Goal: Information Seeking & Learning: Learn about a topic

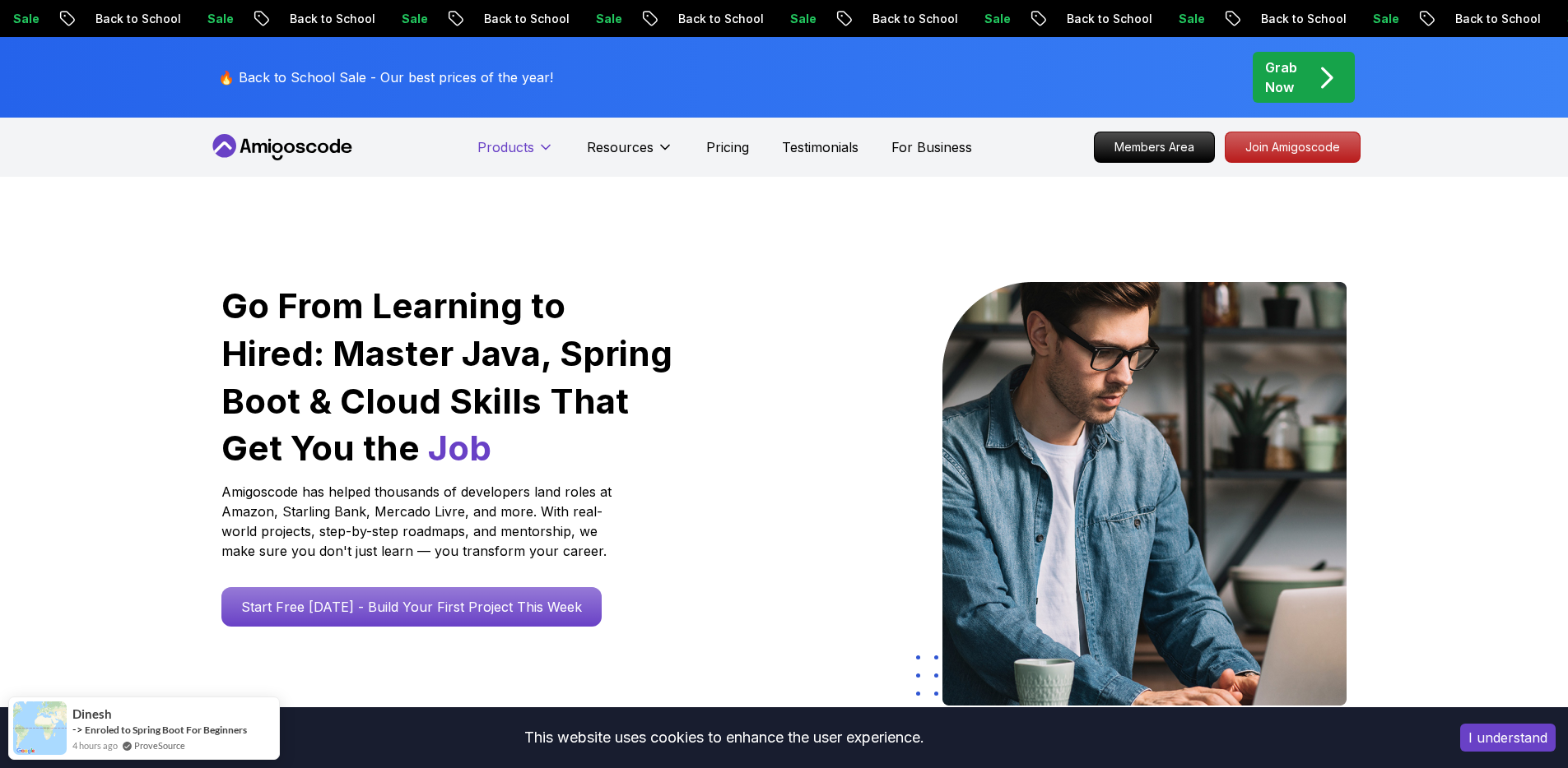
click at [530, 140] on p "Products" at bounding box center [506, 147] width 57 height 20
click at [527, 142] on p "Products" at bounding box center [506, 147] width 57 height 20
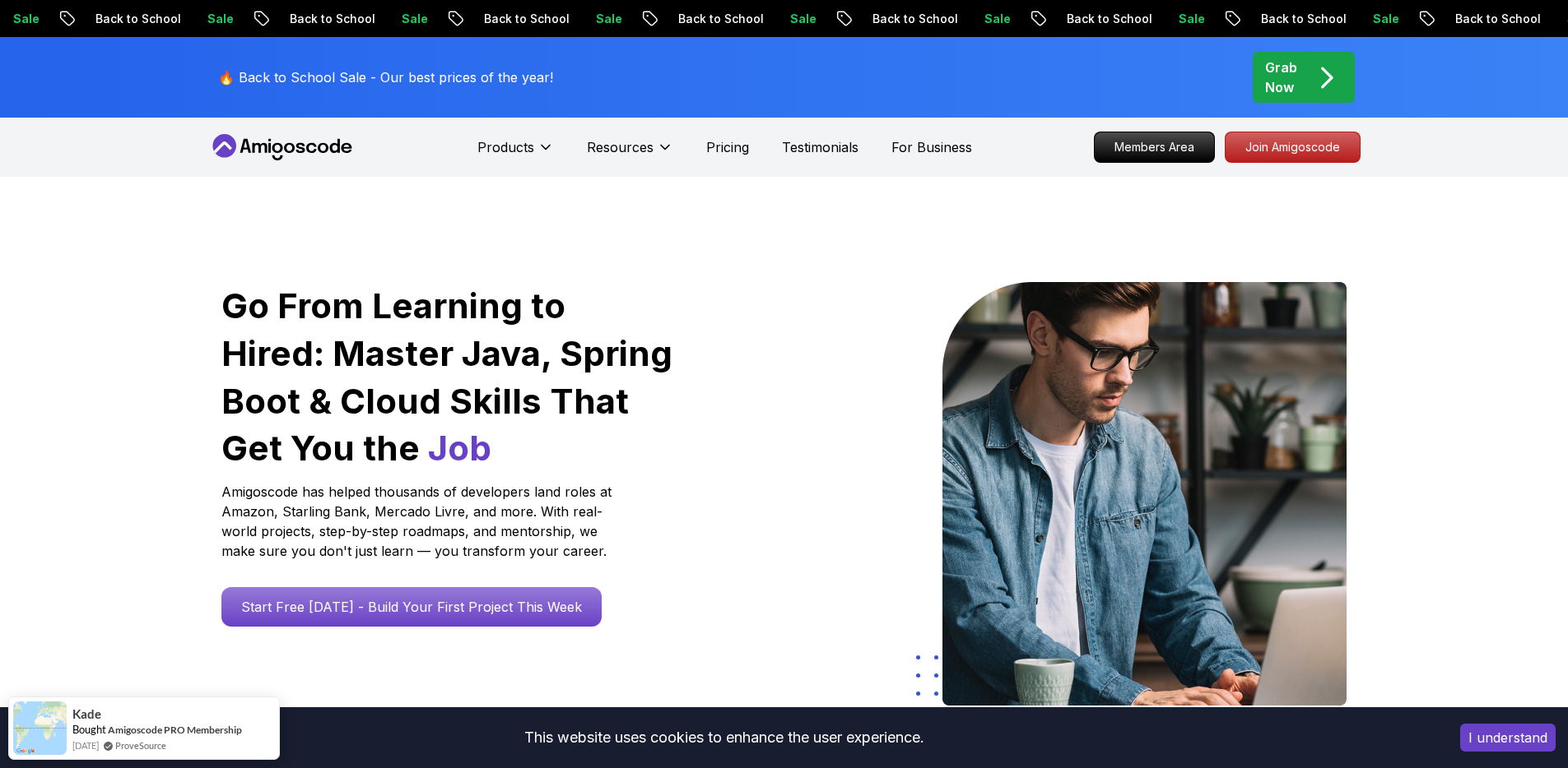
click at [1393, 226] on div "Go From Learning to Hired: Master Java, Spring Boot & Cloud Skills That Get You…" at bounding box center [784, 581] width 1568 height 808
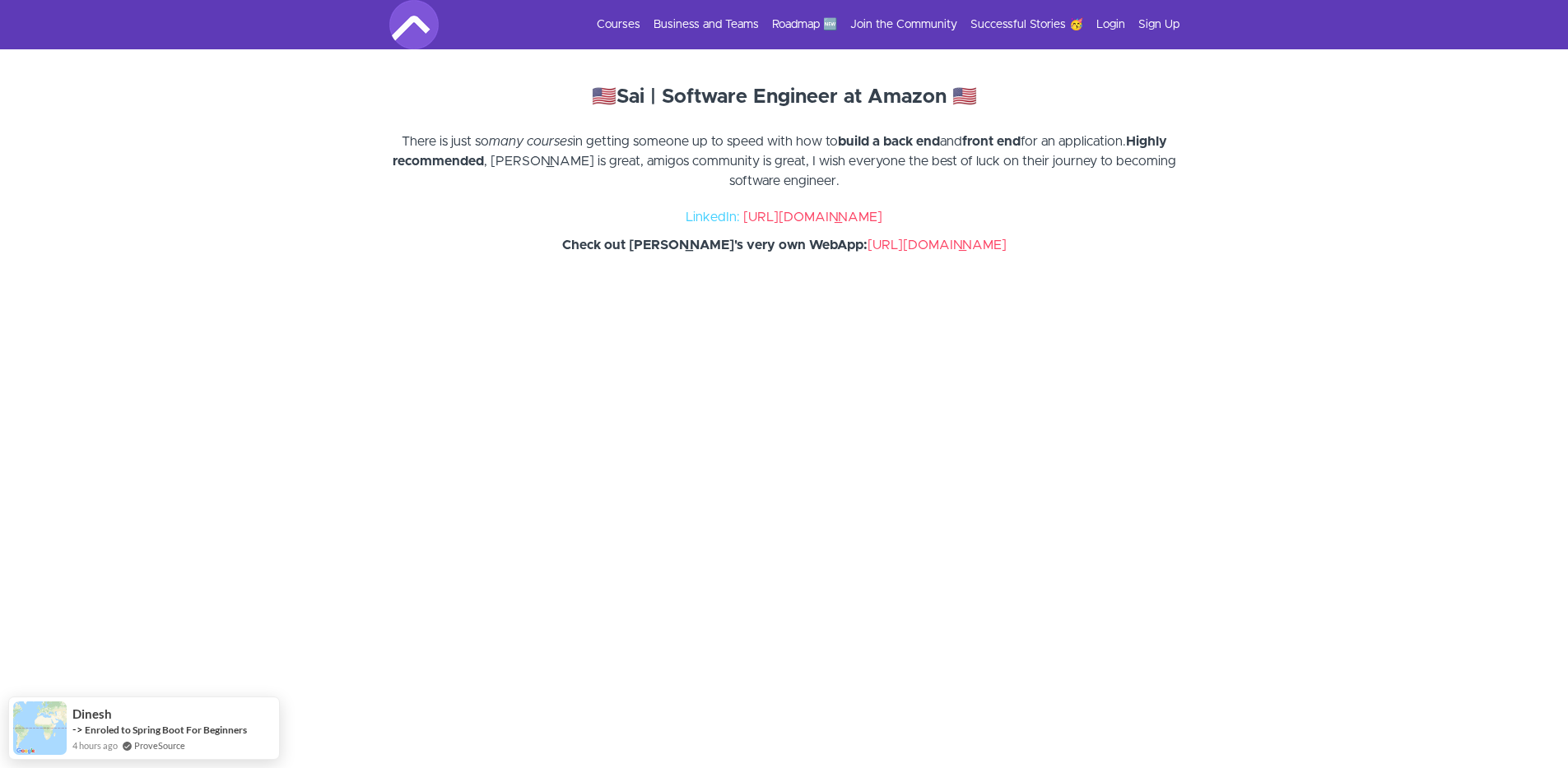
click at [892, 247] on link "[URL][DOMAIN_NAME]" at bounding box center [936, 245] width 139 height 13
click at [1399, 297] on section "🇺🇸 Sai | Software Engineer at Amazon 🇺🇸 There is just so many courses in gettin…" at bounding box center [784, 418] width 1568 height 738
